Goal: Contribute content: Add original content to the website for others to see

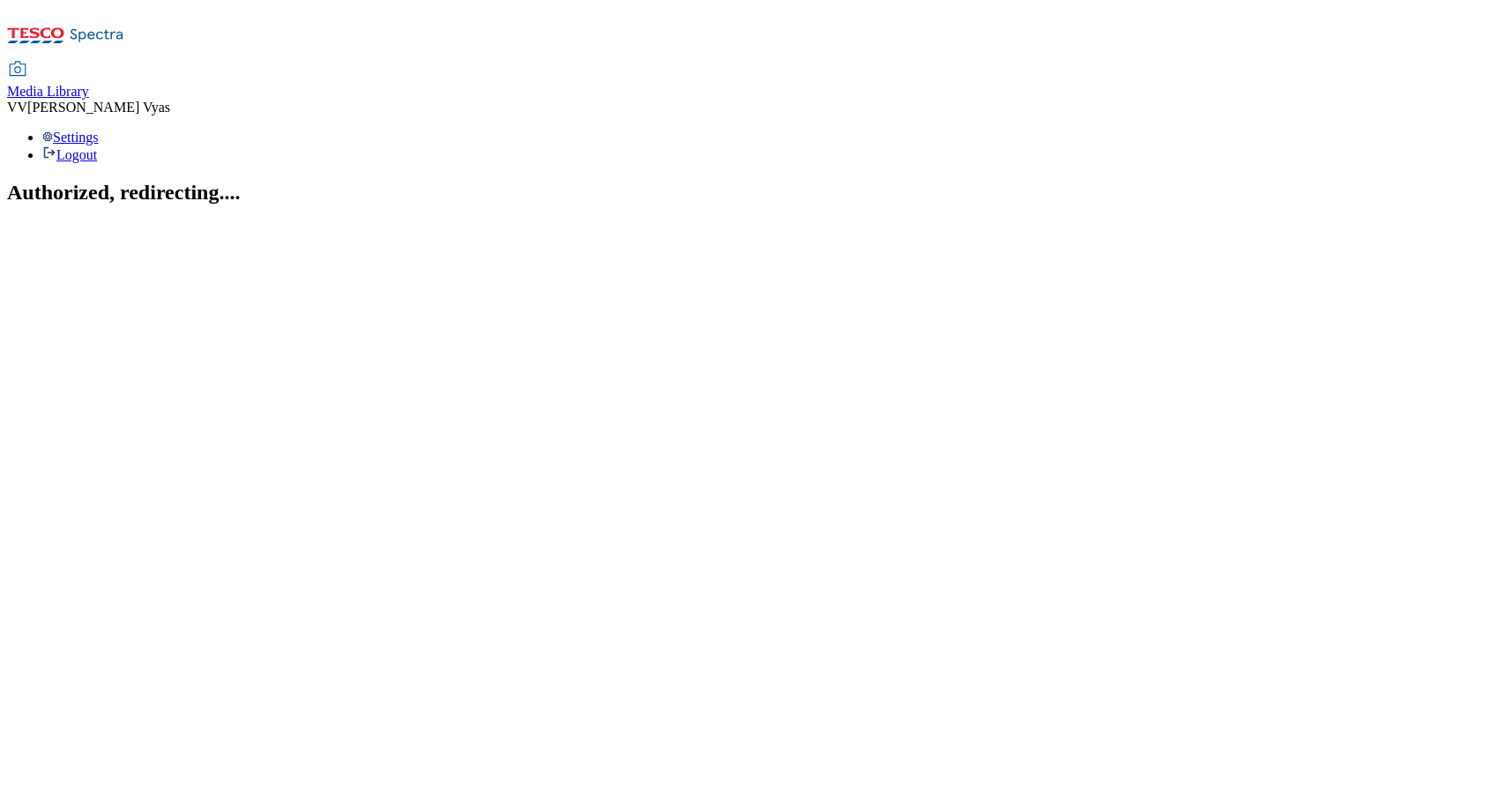
click at [89, 84] on span "Media Library" at bounding box center [48, 92] width 82 height 15
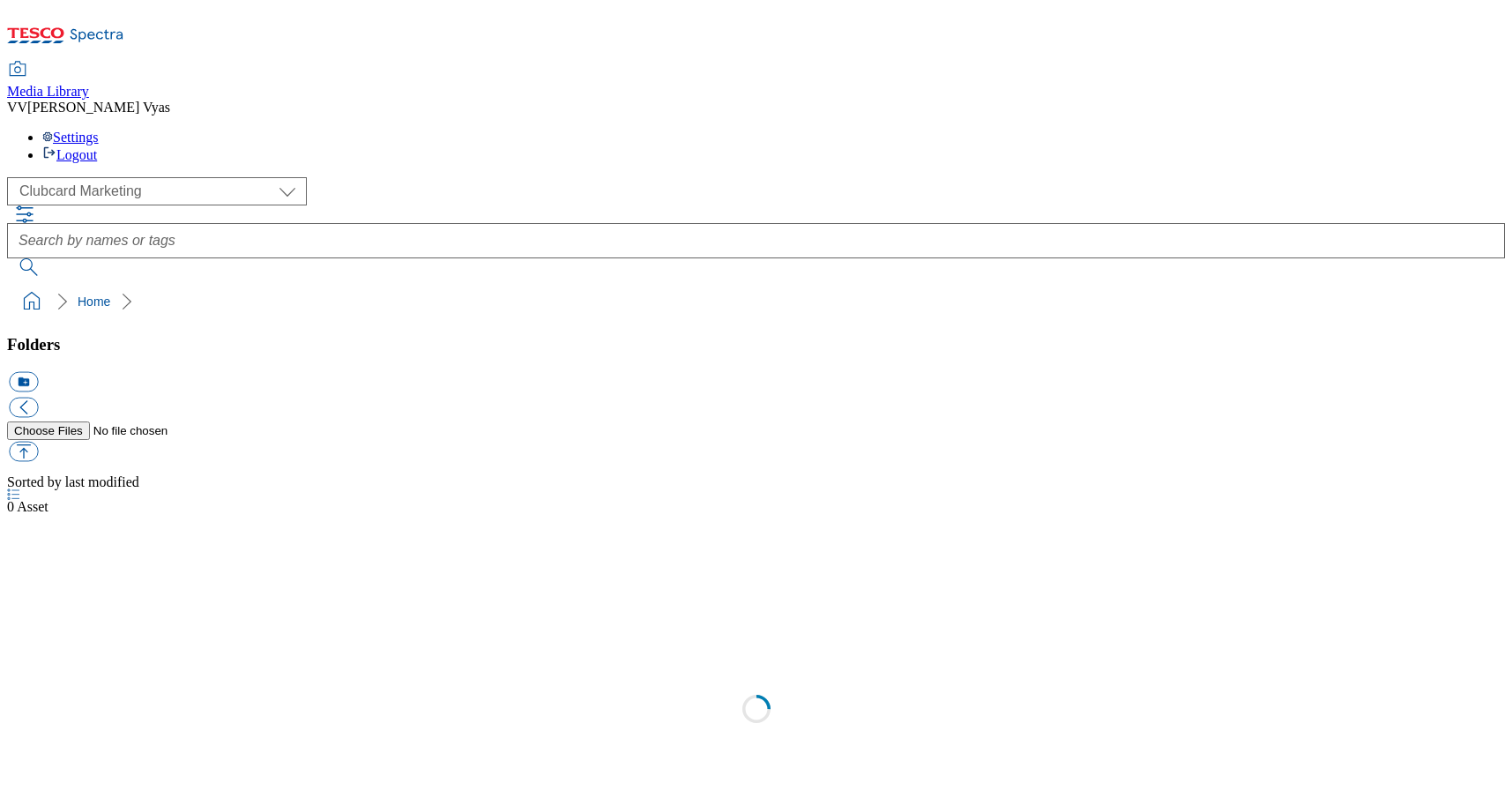
scroll to position [2, 0]
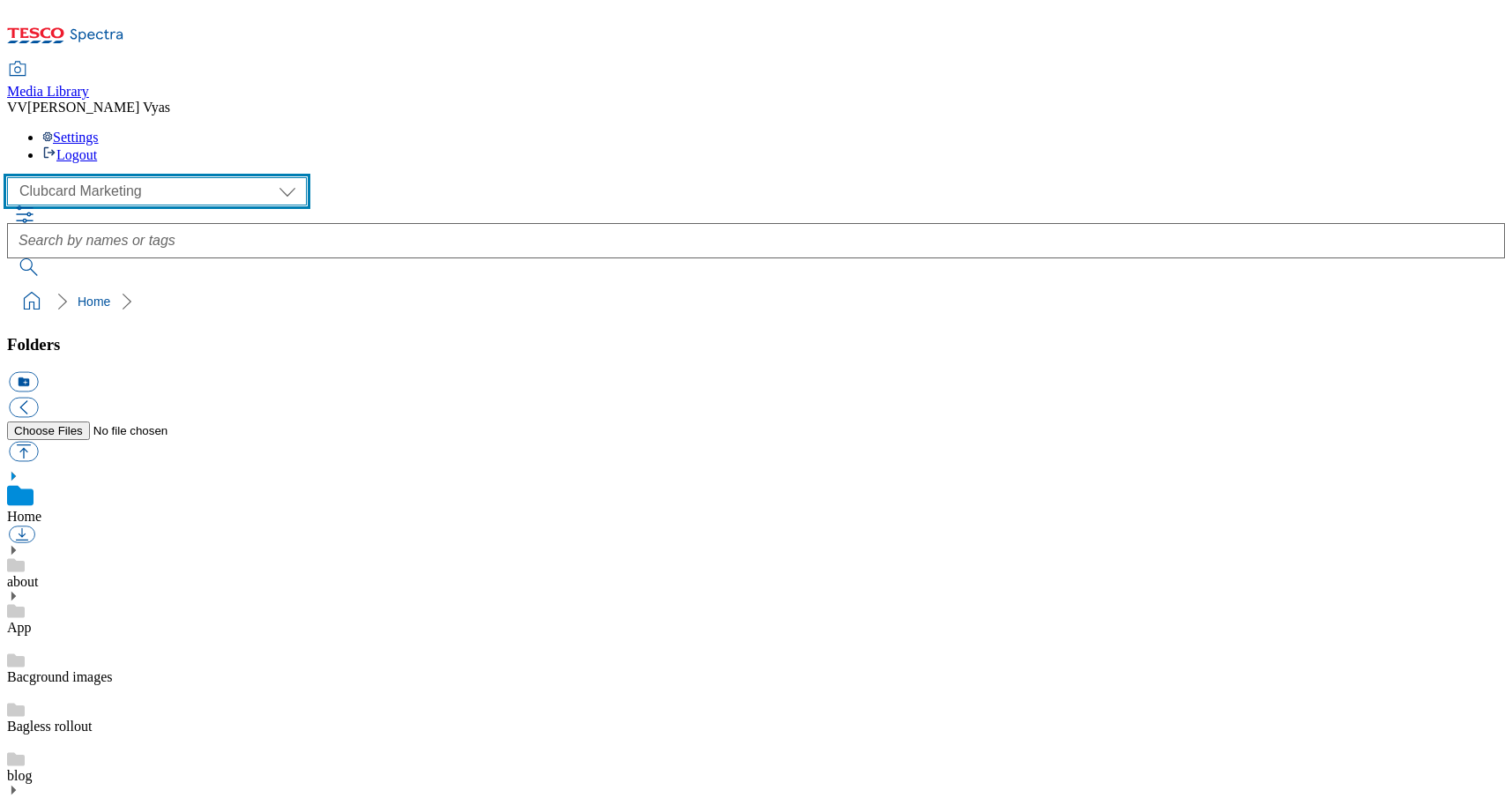
select select "flare-ghs-mktg"
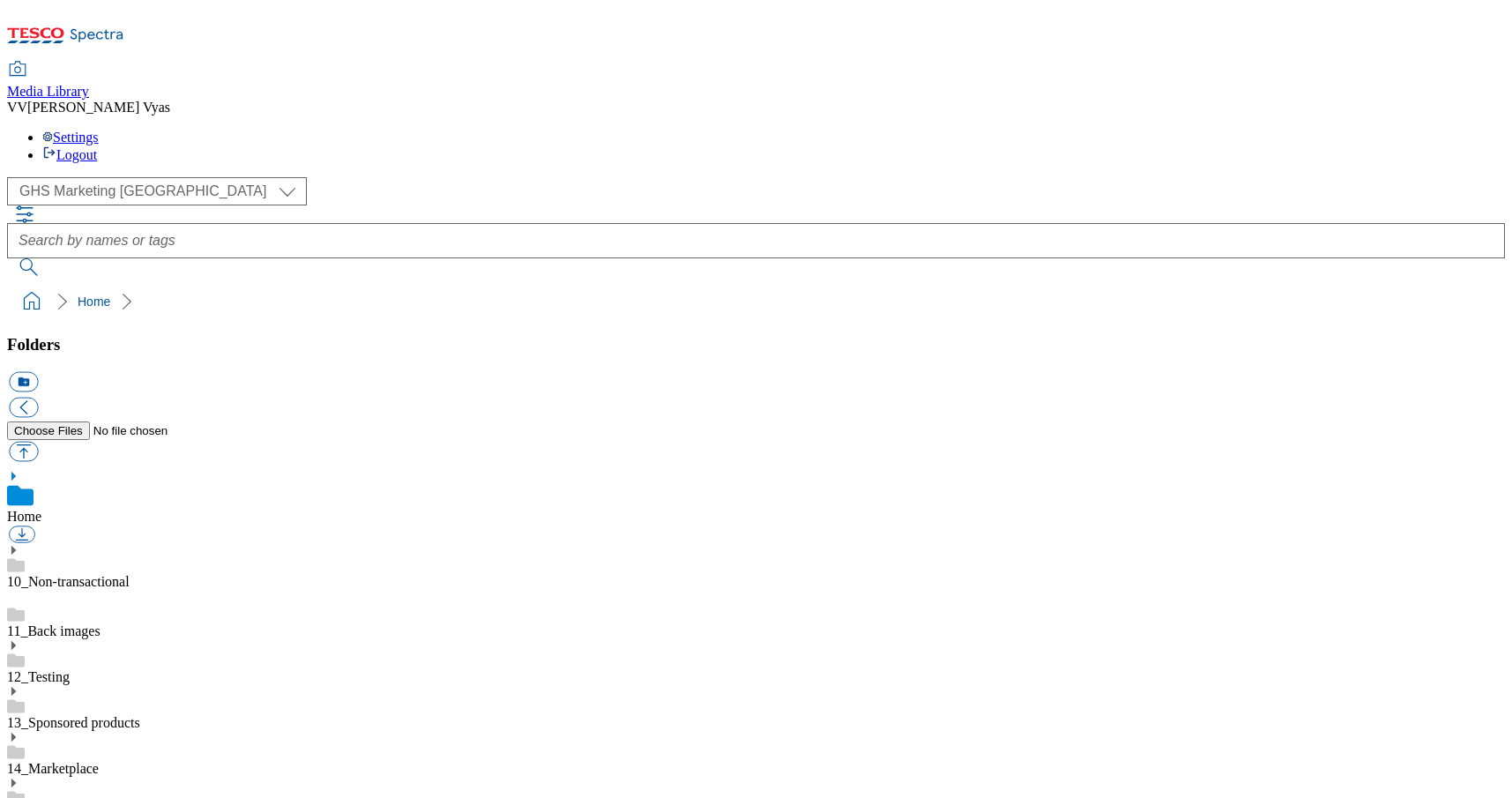
click at [19, 731] on icon at bounding box center [12, 737] width 12 height 12
click at [19, 777] on icon at bounding box center [12, 783] width 12 height 12
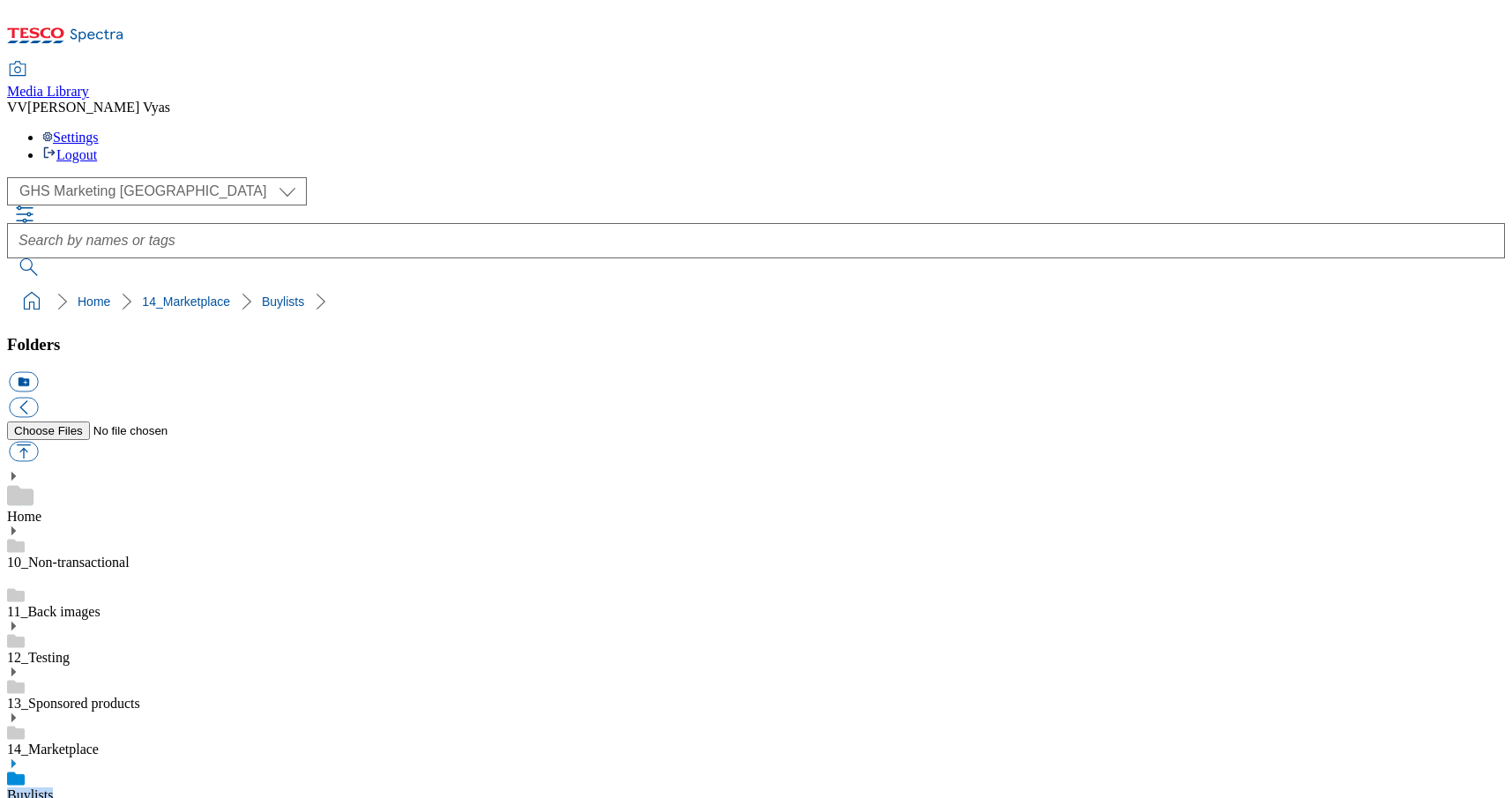
scroll to position [170, 0]
click at [38, 372] on button "icon_new_folder" at bounding box center [23, 381] width 30 height 20
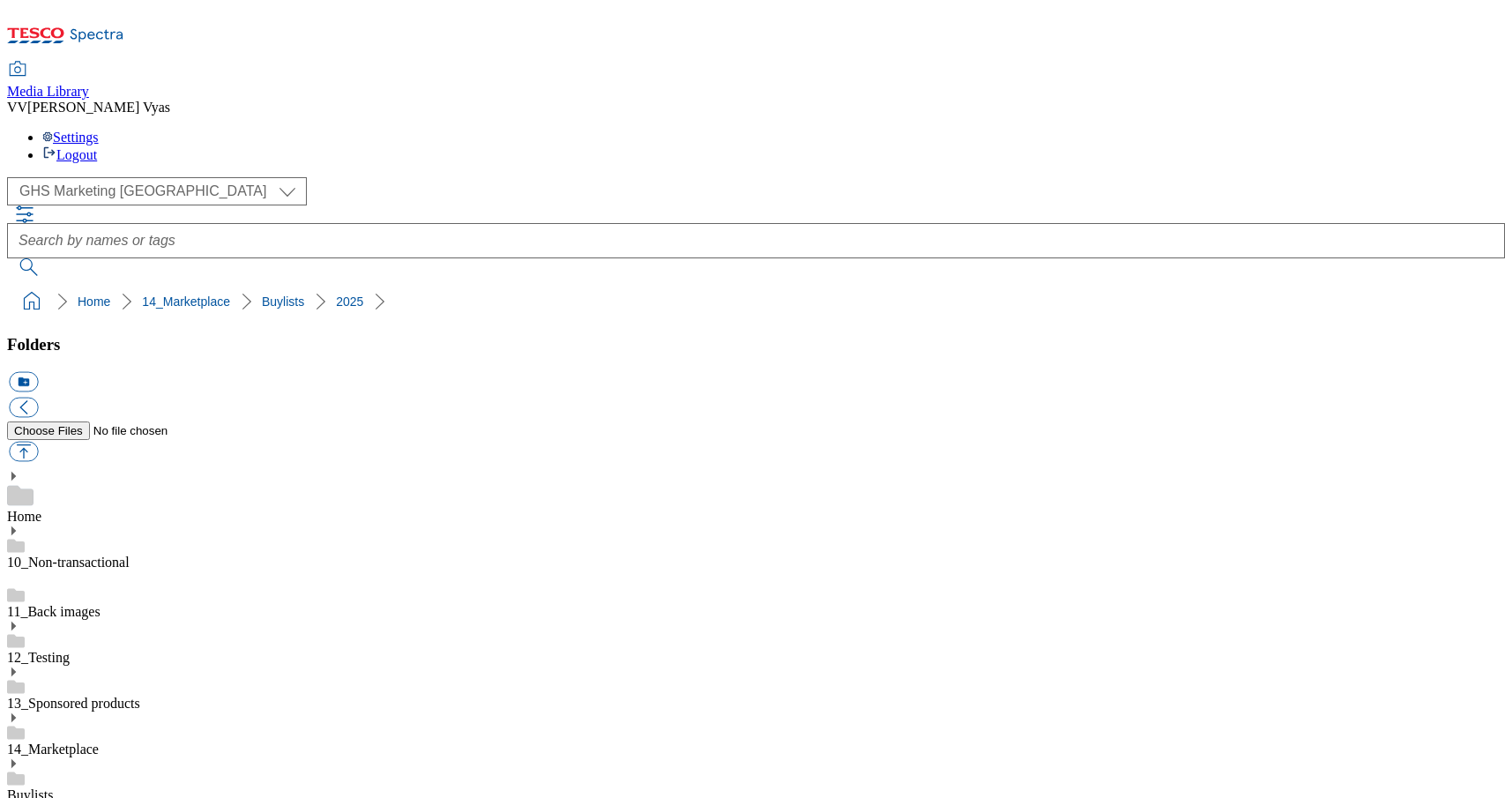
type input "2535"
click at [38, 441] on button "button" at bounding box center [23, 451] width 30 height 20
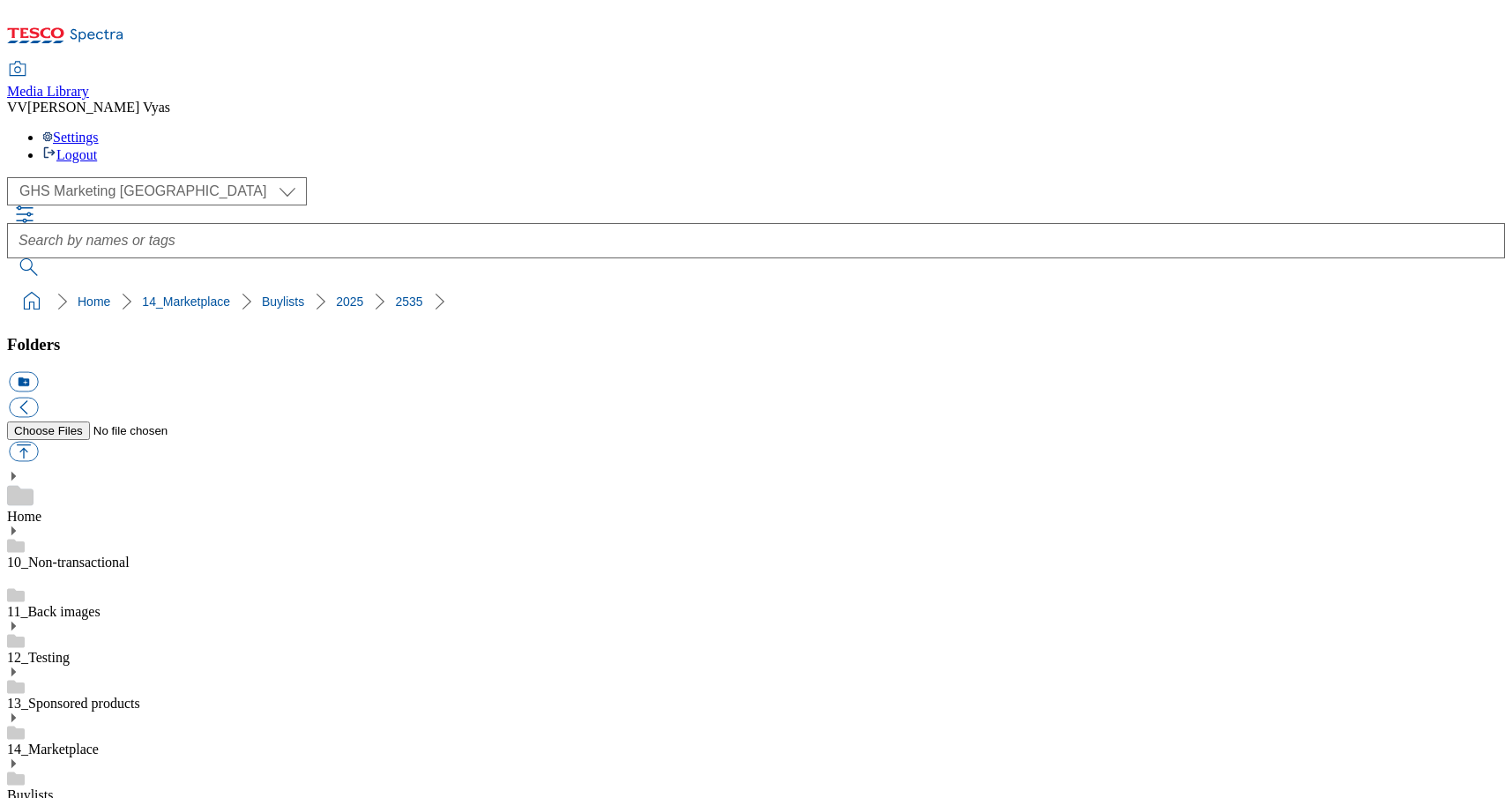
click at [38, 372] on button "icon_new_folder" at bounding box center [23, 381] width 30 height 20
type input "2534-Mp Updates"
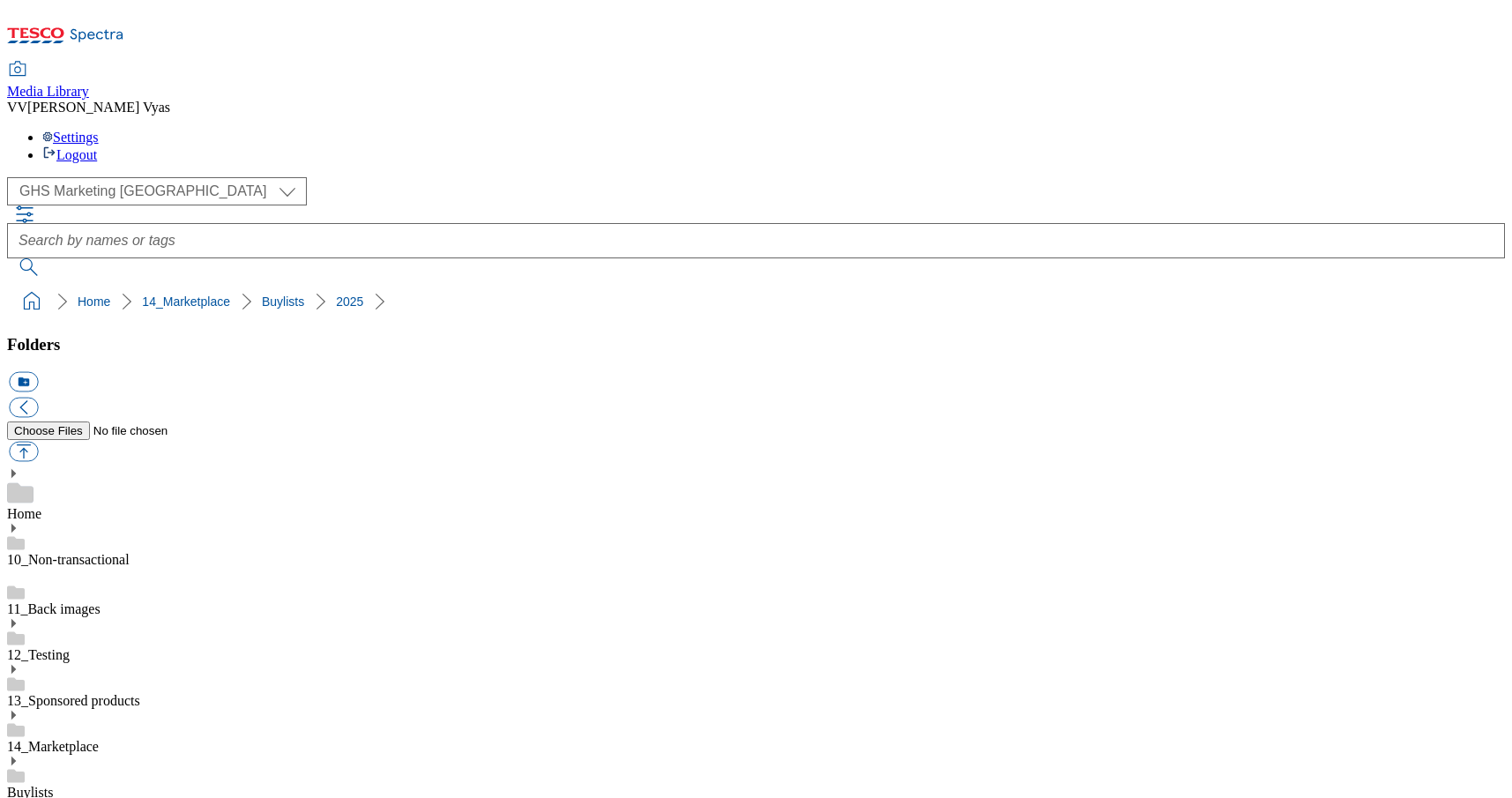
scroll to position [639, 0]
click at [38, 441] on button "button" at bounding box center [23, 451] width 30 height 20
type input "C:\fakepath\2534-WF-533900-BL-Thumb_Bedding.jpg"
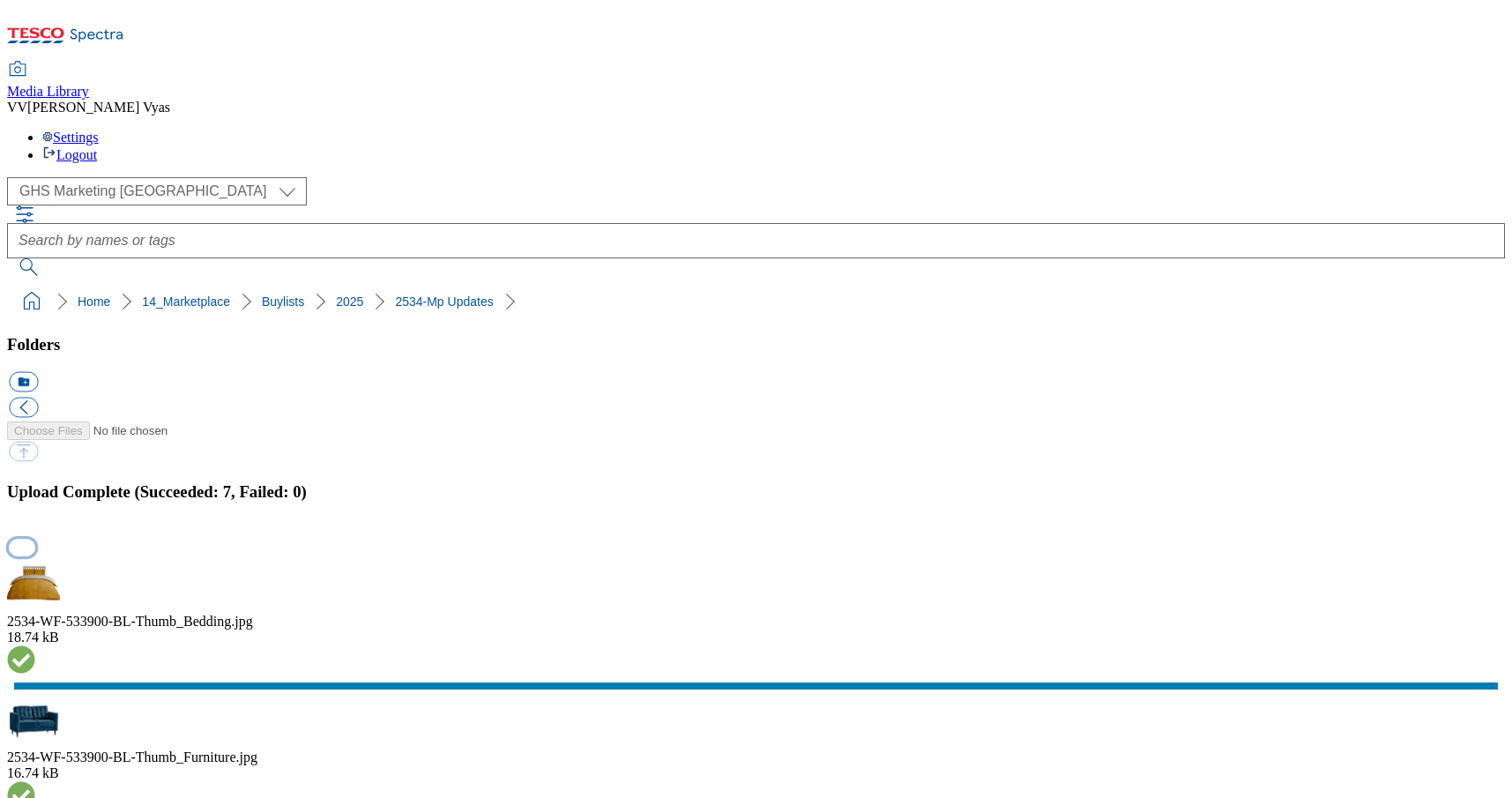
click at [35, 539] on button "button" at bounding box center [22, 547] width 27 height 17
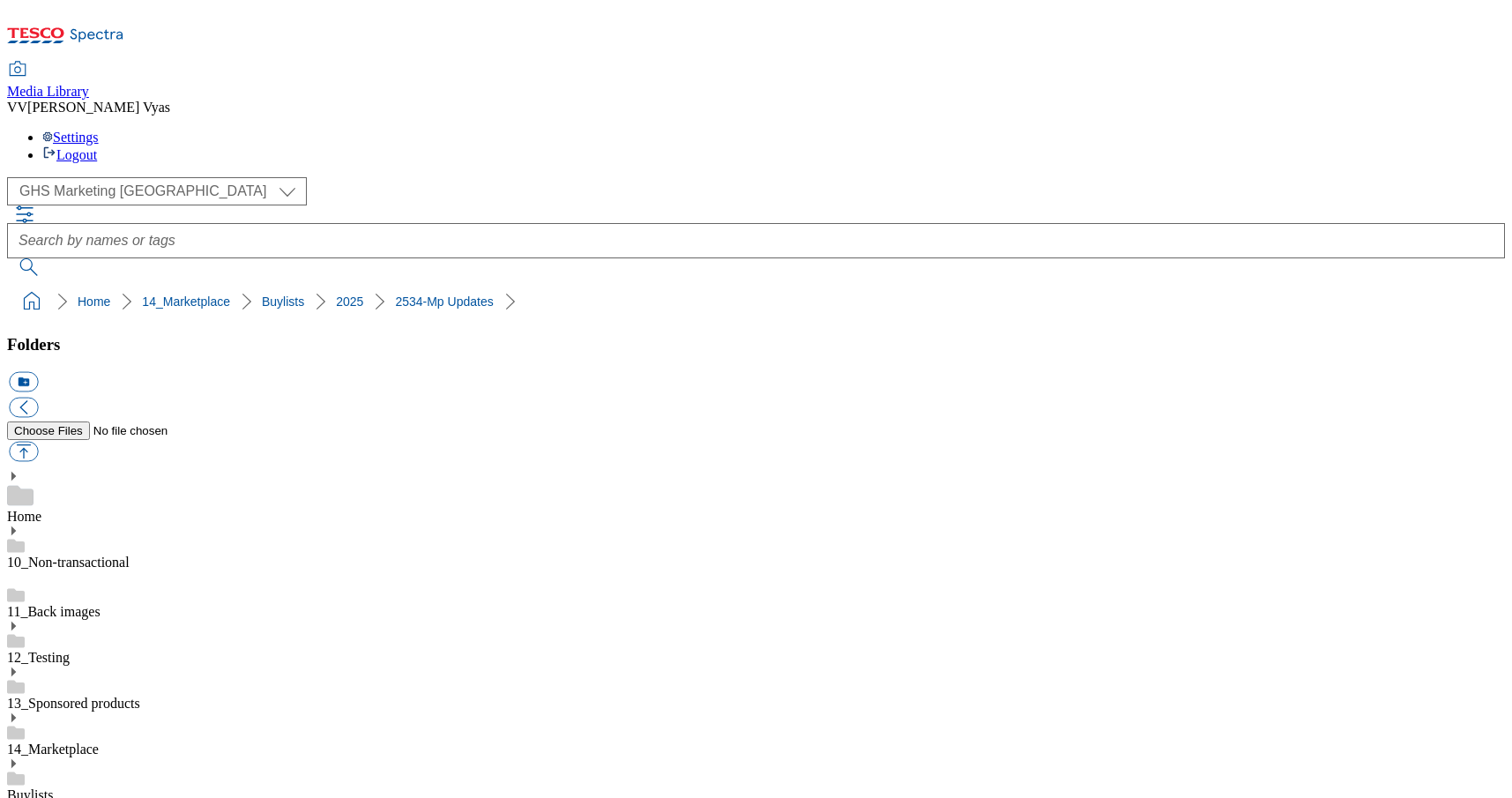
drag, startPoint x: 493, startPoint y: 182, endPoint x: 11, endPoint y: 168, distance: 482.2
click at [18, 285] on ol "Home 14_Marketplace Buylists 2025 2534-Mp Updates" at bounding box center [762, 301] width 1488 height 33
copy ol "Home 14_Marketplace Buylists 2025 2534-Mp Updates"
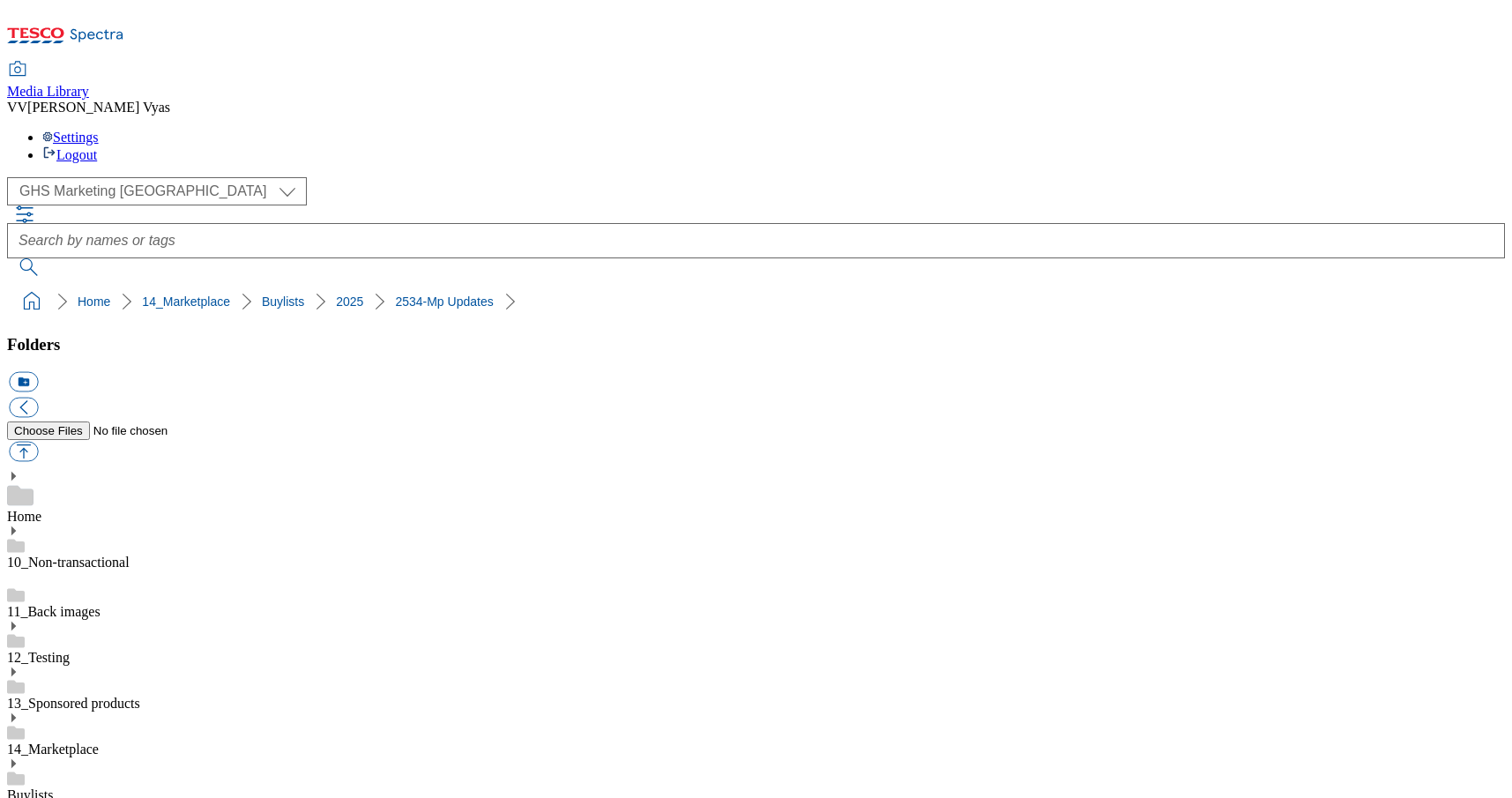
click at [632, 7] on div "Media Library VV Vinita Vyas Settings Logout" at bounding box center [756, 85] width 1499 height 156
